Goal: Information Seeking & Learning: Learn about a topic

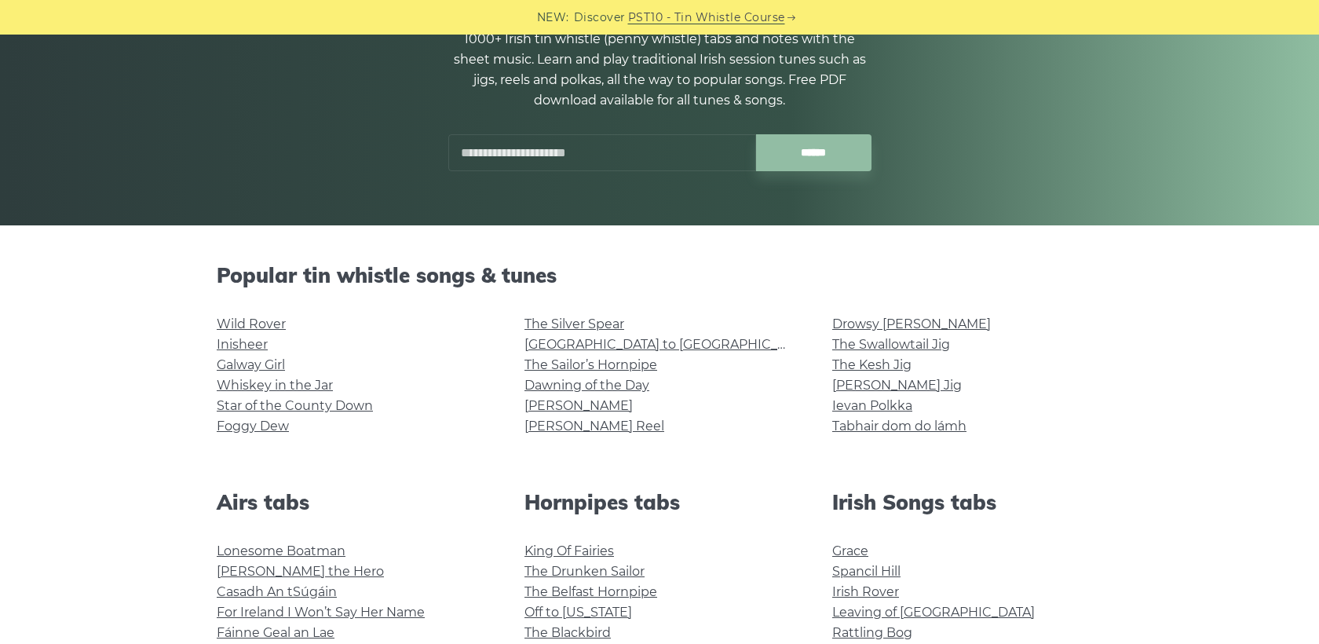
scroll to position [211, 0]
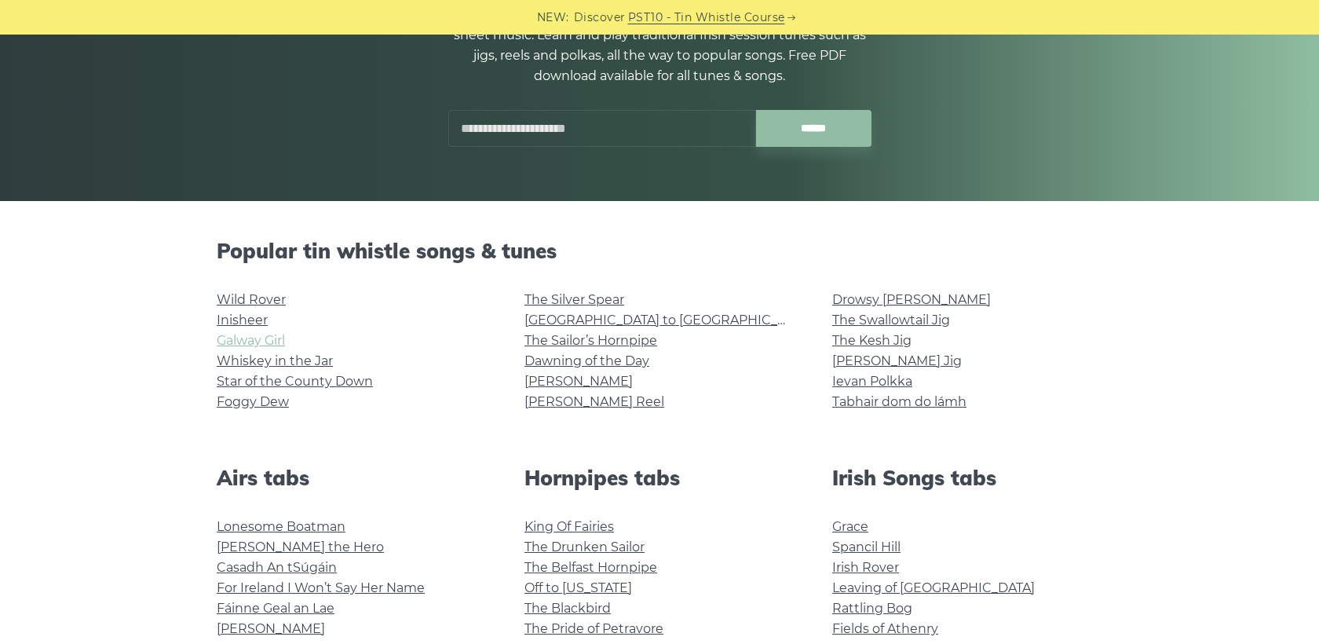
click at [266, 339] on link "Galway Girl" at bounding box center [251, 340] width 68 height 15
click at [316, 381] on link "Star of the County Down" at bounding box center [295, 381] width 156 height 15
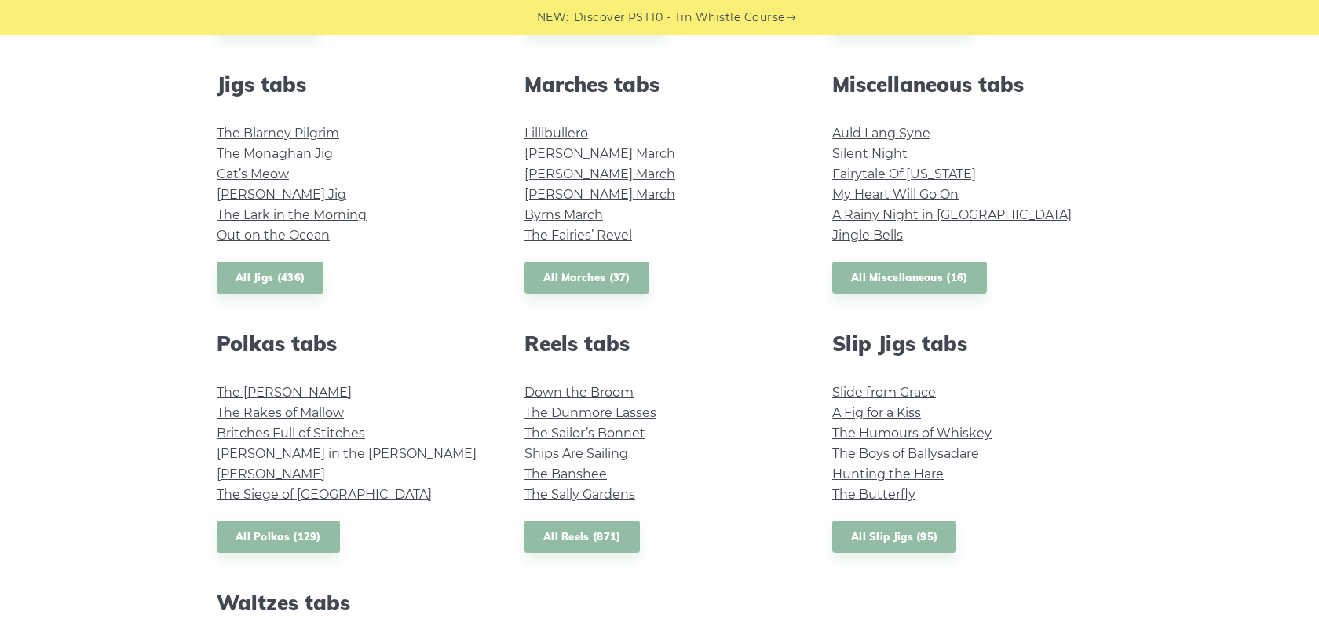
scroll to position [860, 0]
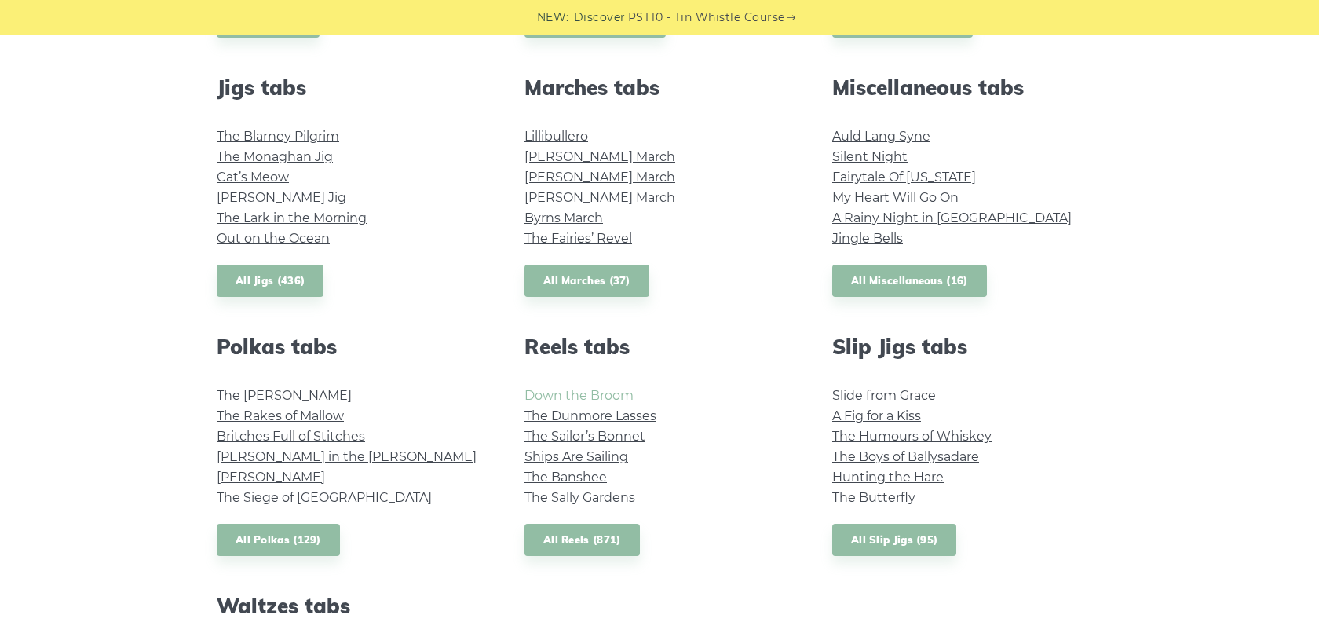
click at [607, 399] on link "Down the Broom" at bounding box center [579, 395] width 109 height 15
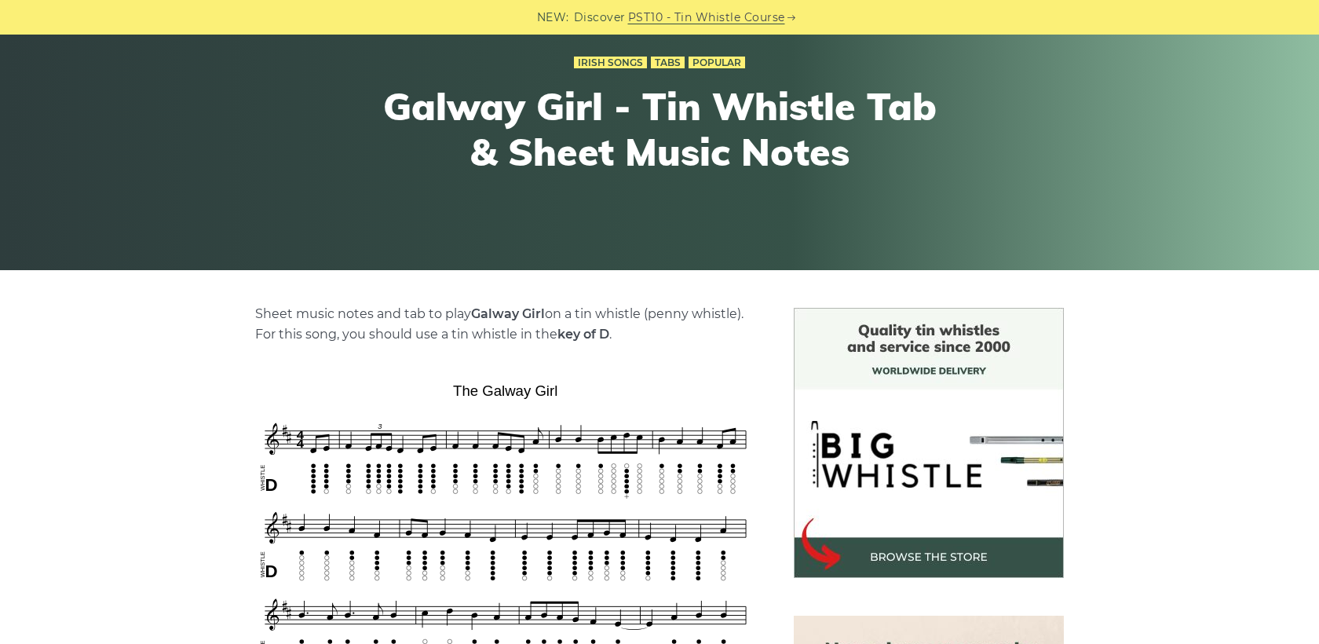
scroll to position [282, 0]
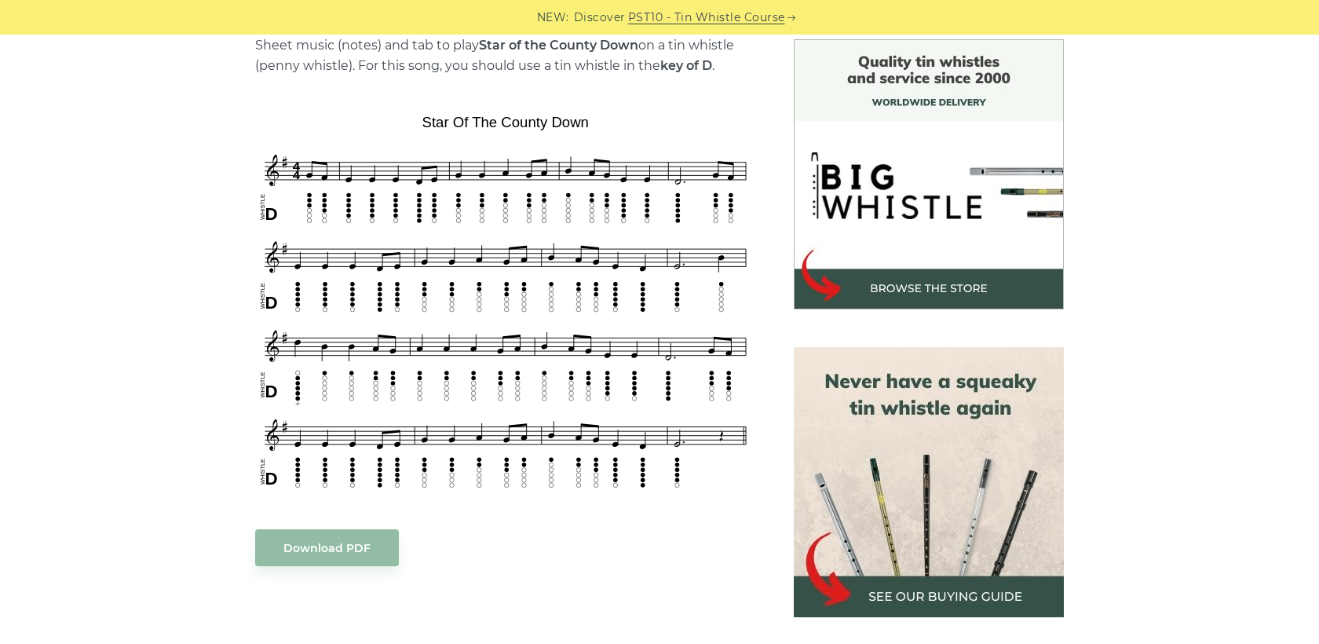
scroll to position [410, 0]
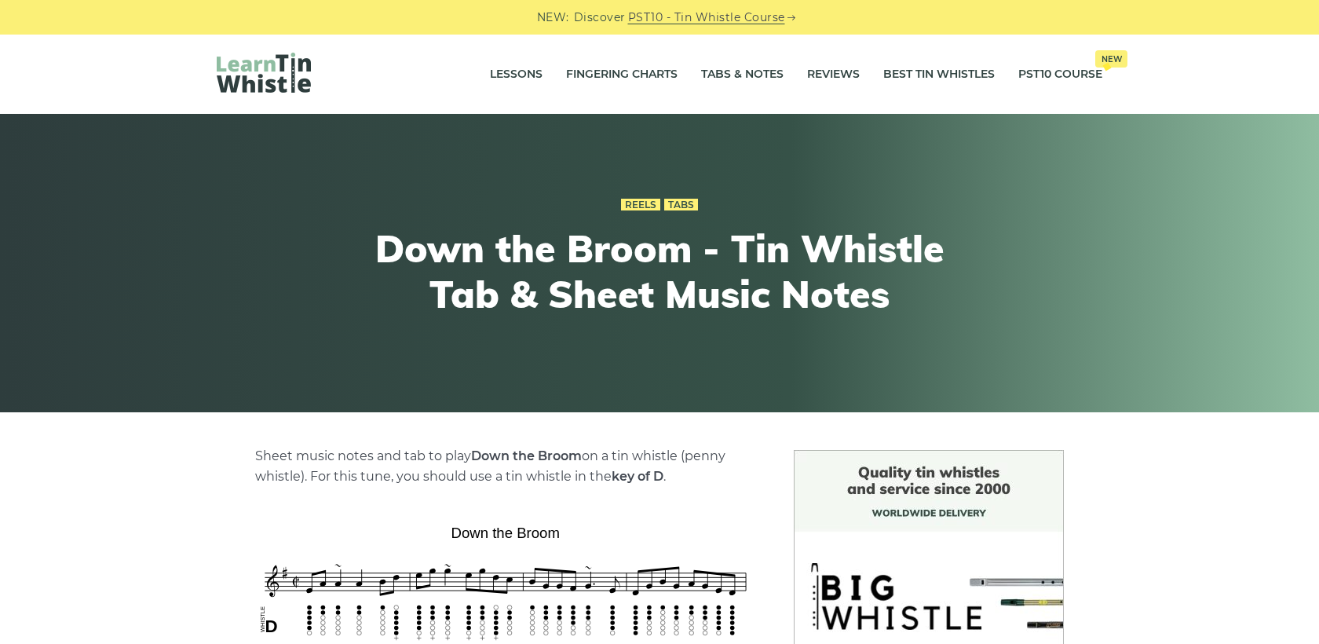
scroll to position [317, 0]
